Goal: Obtain resource: Download file/media

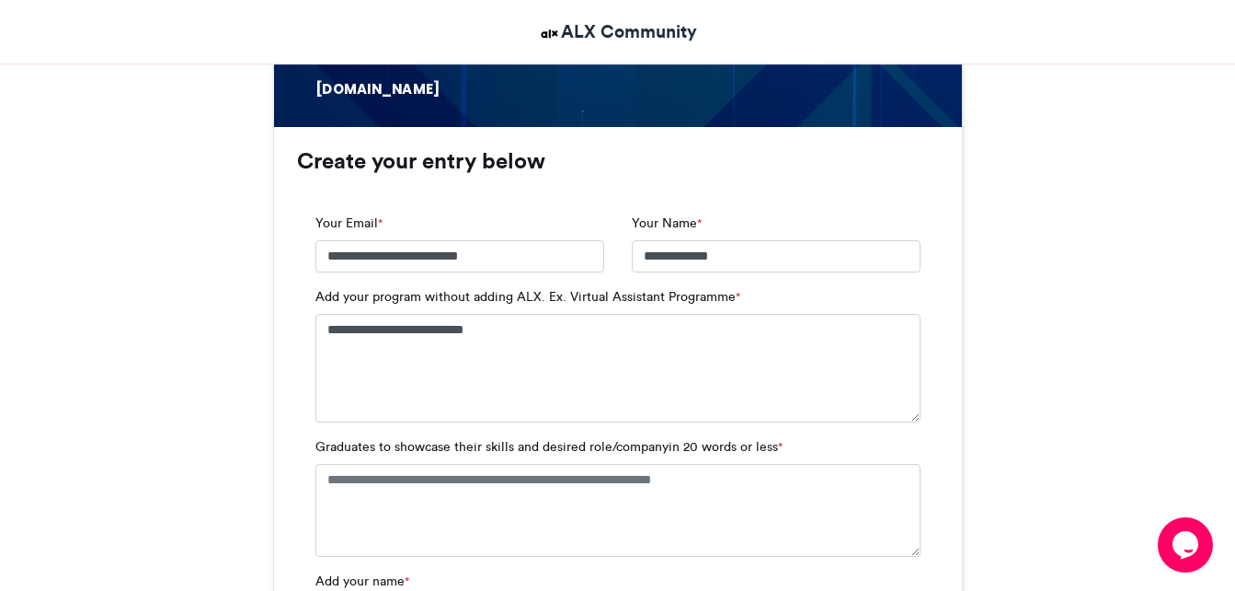
type textarea "**********"
click at [556, 512] on textarea "Graduates to showcase their skills and desired role/companyin 20 words or less *" at bounding box center [617, 510] width 605 height 92
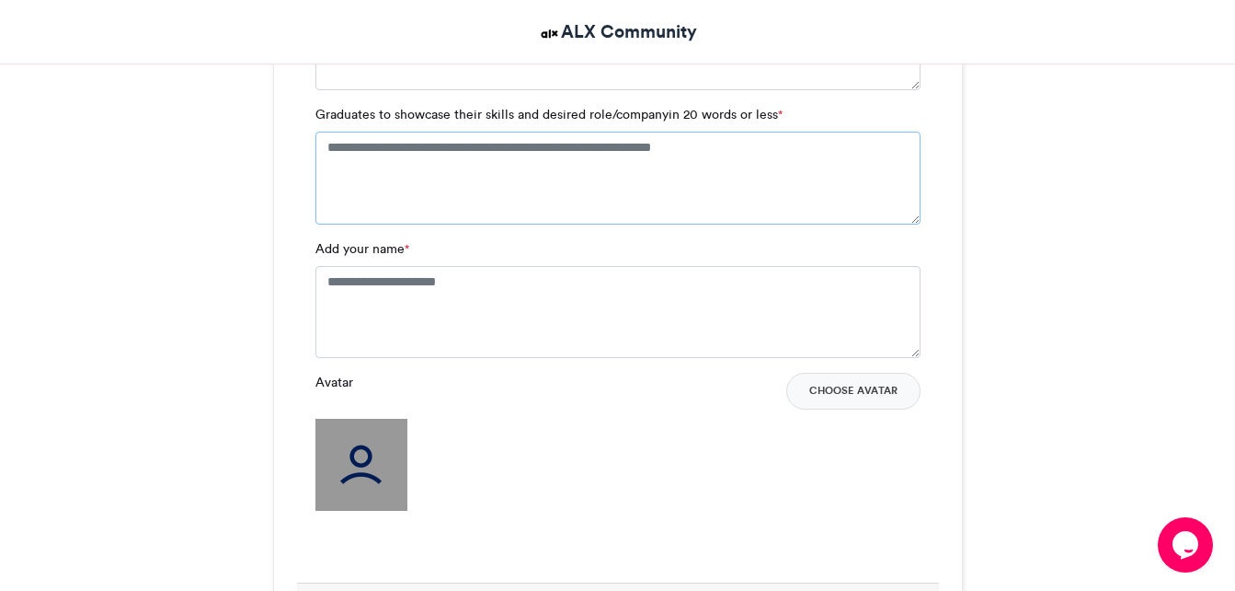
scroll to position [1434, 0]
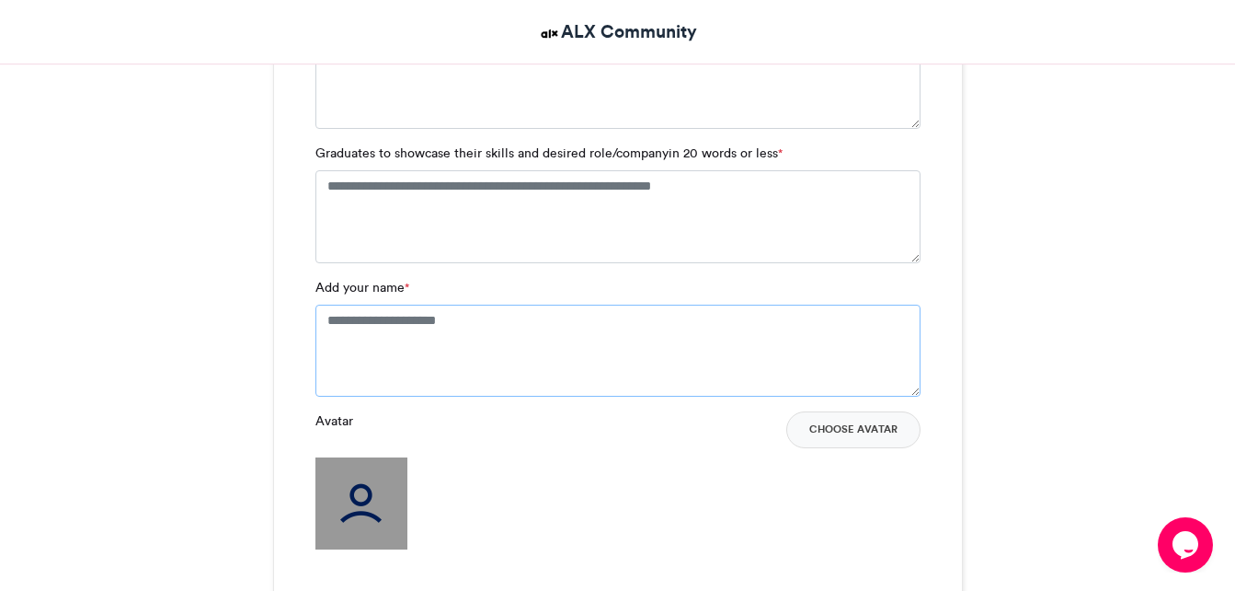
click at [801, 365] on textarea "Add your name *" at bounding box center [617, 350] width 605 height 92
type textarea "*"
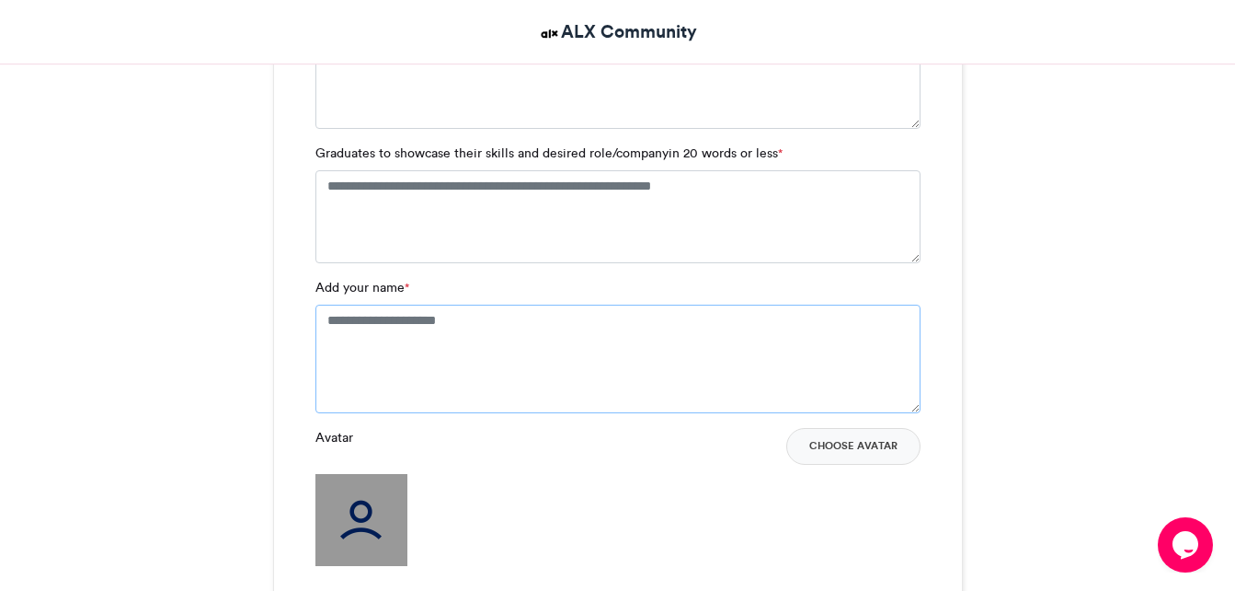
type textarea "*"
type textarea "**********"
click at [358, 516] on img at bounding box center [361, 520] width 92 height 92
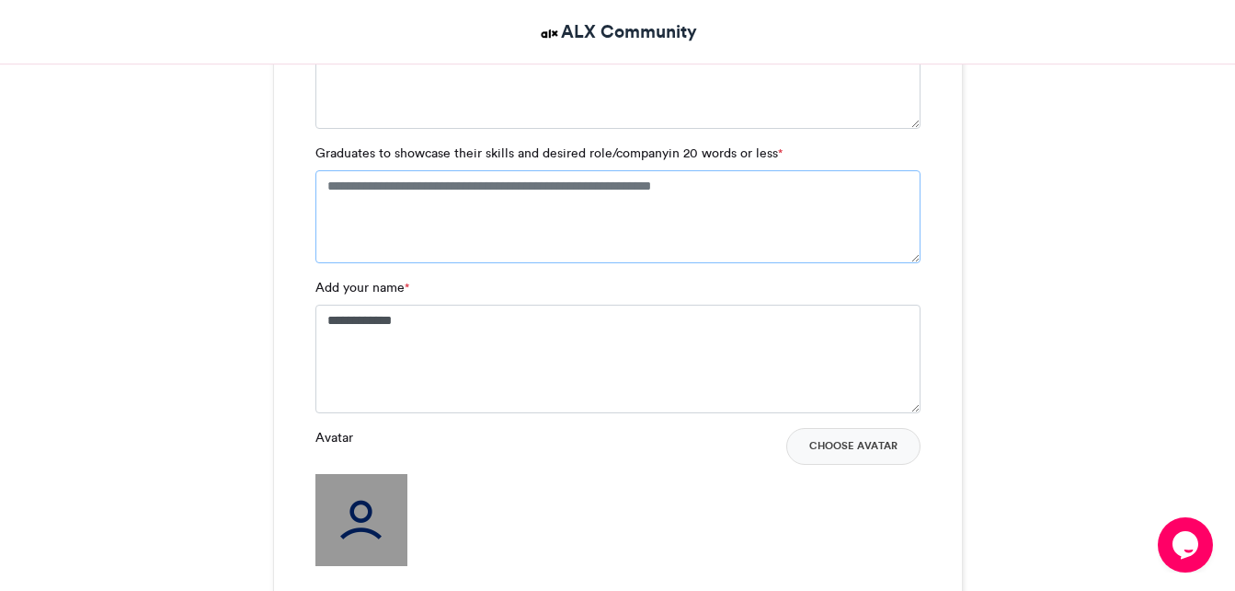
click at [398, 174] on textarea "Graduates to showcase their skills and desired role/companyin 20 words or less *" at bounding box center [617, 216] width 605 height 92
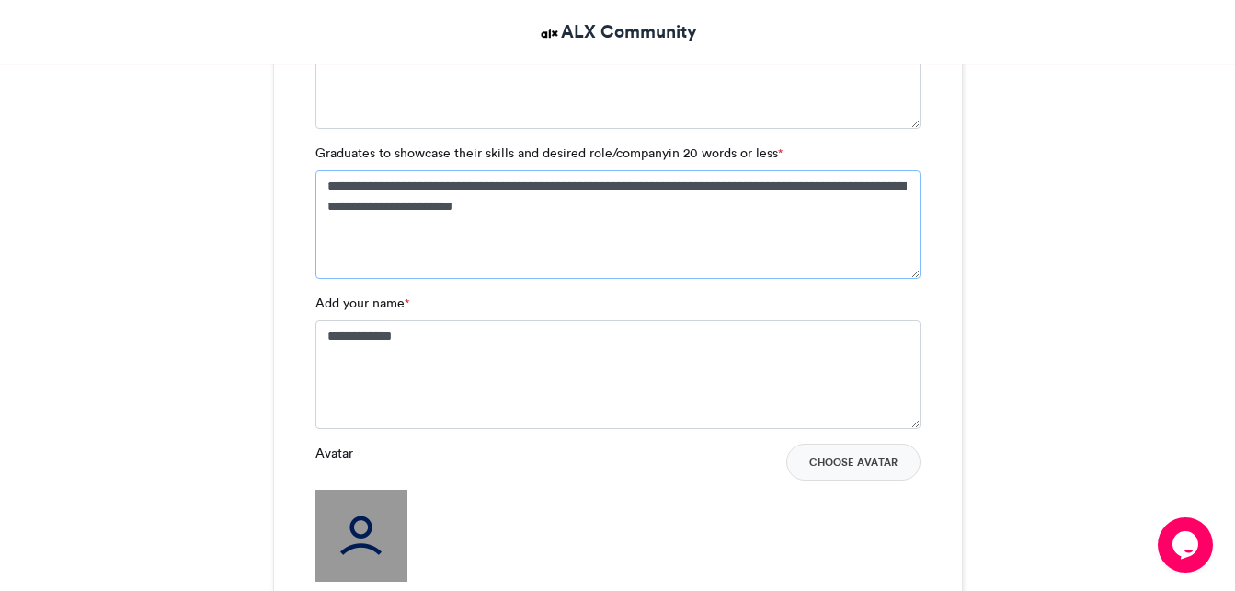
click at [397, 186] on textarea "**********" at bounding box center [617, 224] width 605 height 109
type textarea "**********"
click at [341, 535] on img at bounding box center [361, 535] width 92 height 92
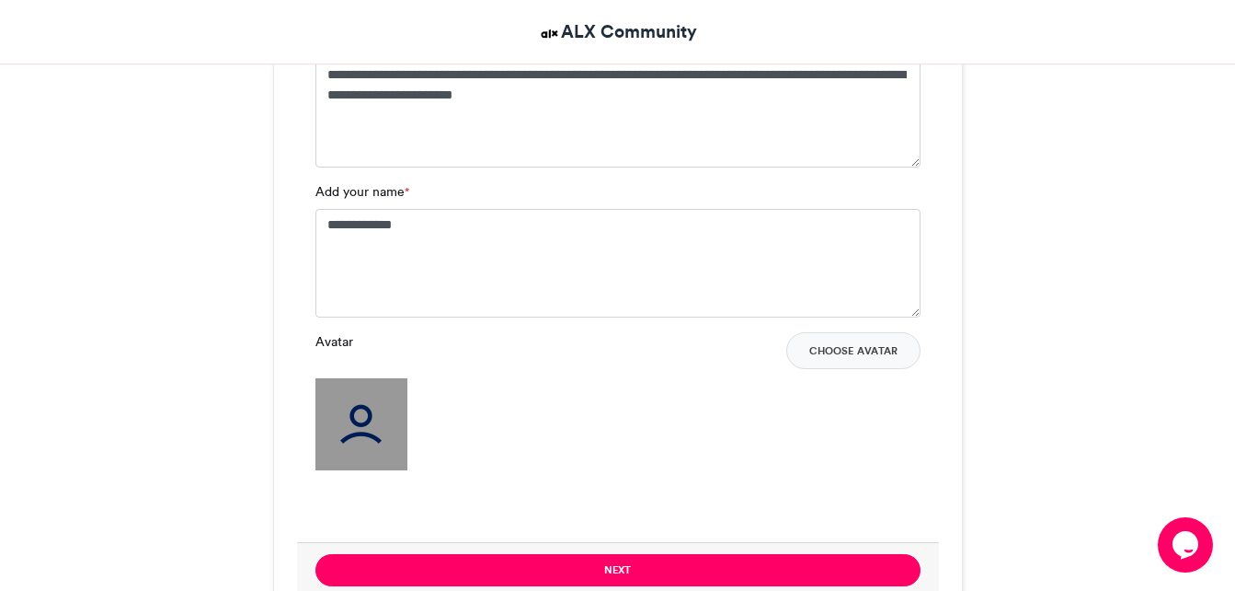
scroll to position [1581, 0]
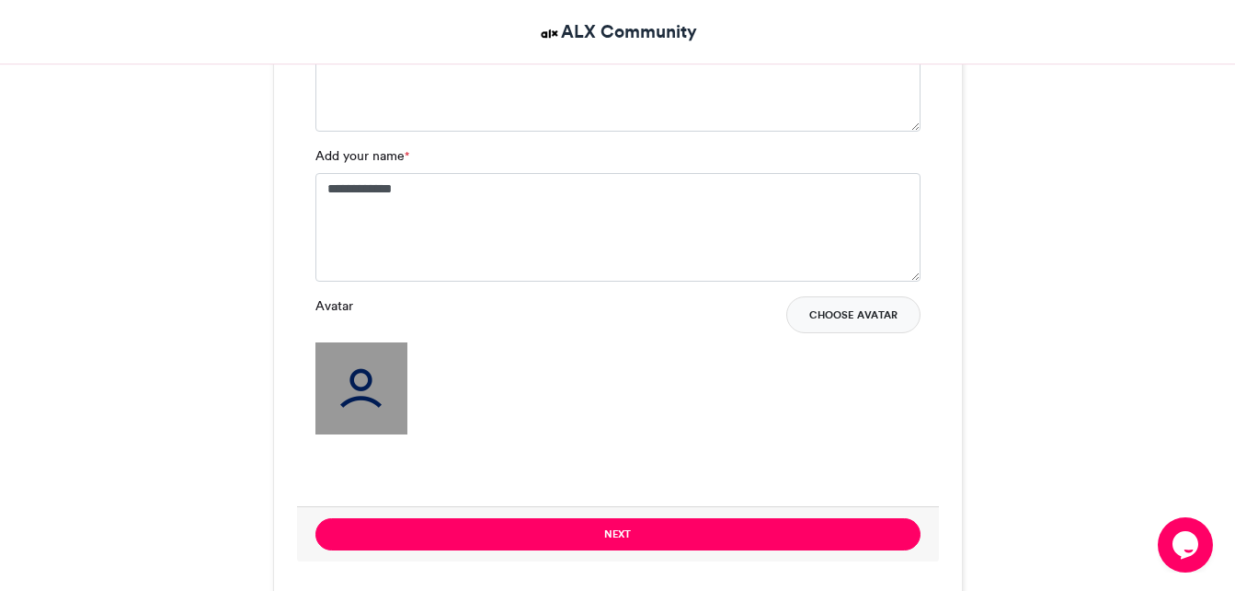
click at [868, 323] on button "Choose Avatar" at bounding box center [853, 314] width 134 height 37
click at [878, 324] on button "Choose Avatar" at bounding box center [853, 314] width 134 height 37
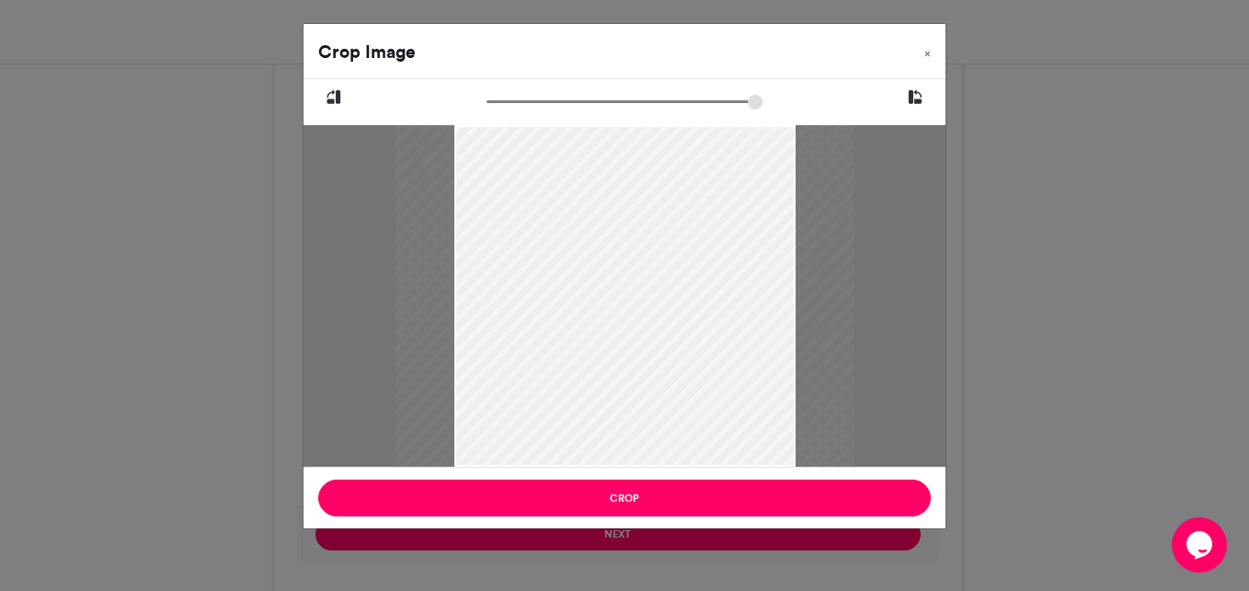
drag, startPoint x: 495, startPoint y: 98, endPoint x: 525, endPoint y: 98, distance: 30.4
type input "******"
click at [525, 98] on input "zoom" at bounding box center [625, 101] width 276 height 17
drag, startPoint x: 729, startPoint y: 281, endPoint x: 671, endPoint y: 278, distance: 58.9
click at [671, 278] on div at bounding box center [567, 293] width 459 height 612
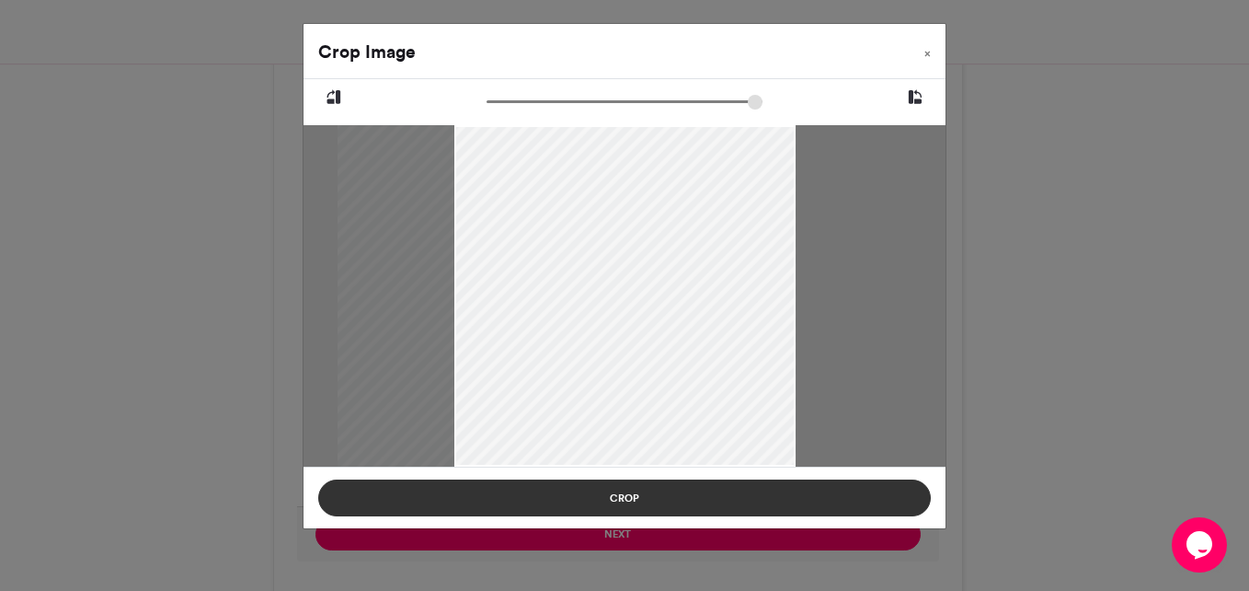
click at [646, 490] on button "Crop" at bounding box center [624, 497] width 613 height 37
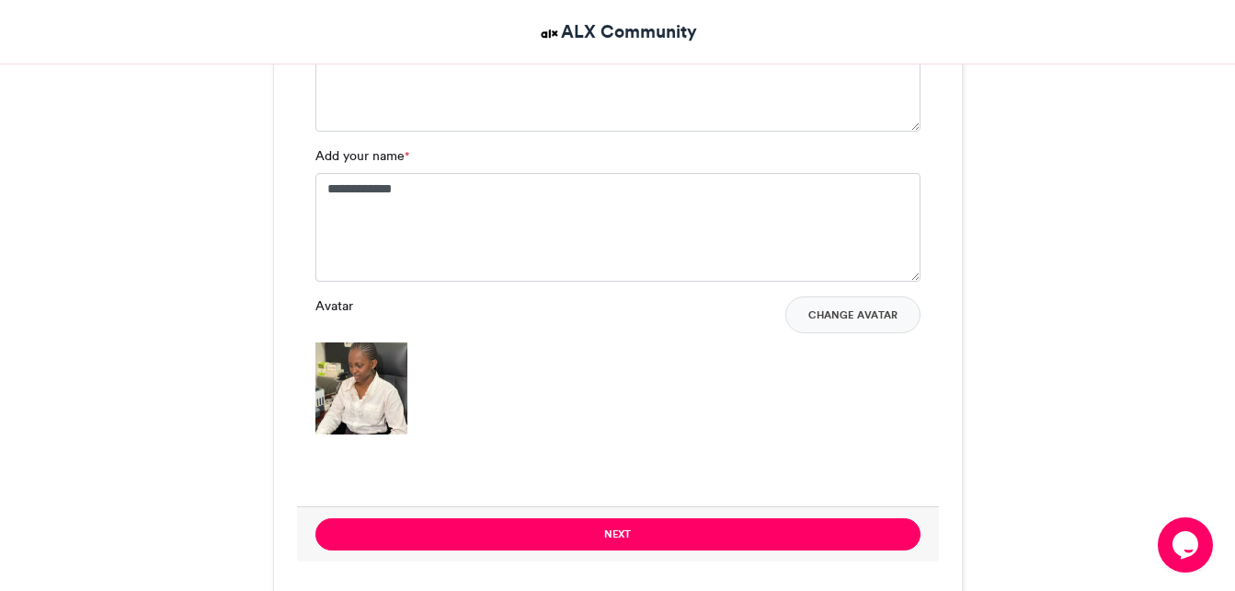
click at [351, 400] on img at bounding box center [361, 388] width 92 height 92
click at [362, 416] on img at bounding box center [361, 388] width 92 height 92
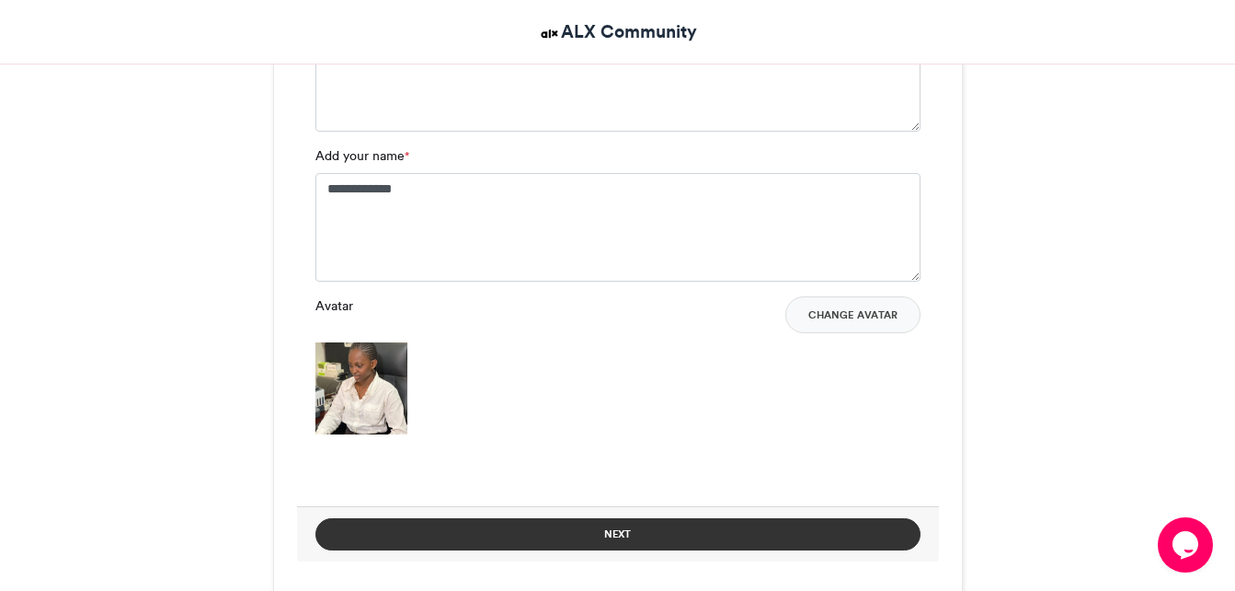
click at [573, 532] on button "Next" at bounding box center [617, 534] width 605 height 32
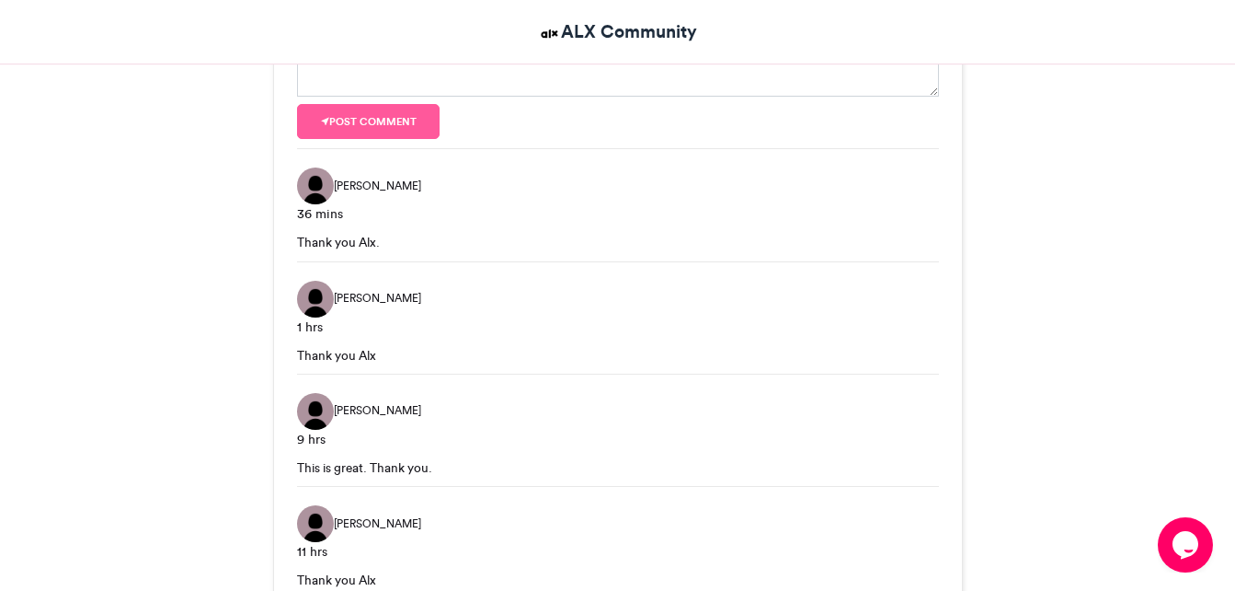
scroll to position [831, 0]
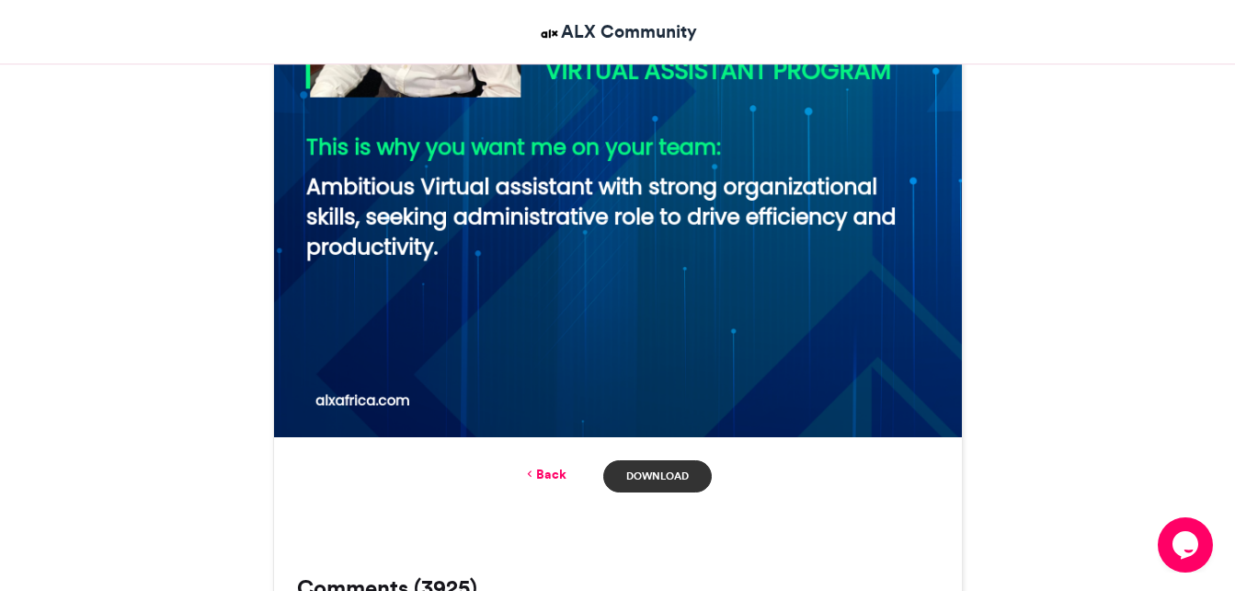
click at [652, 477] on link "Download" at bounding box center [657, 476] width 108 height 32
